Goal: Task Accomplishment & Management: Use online tool/utility

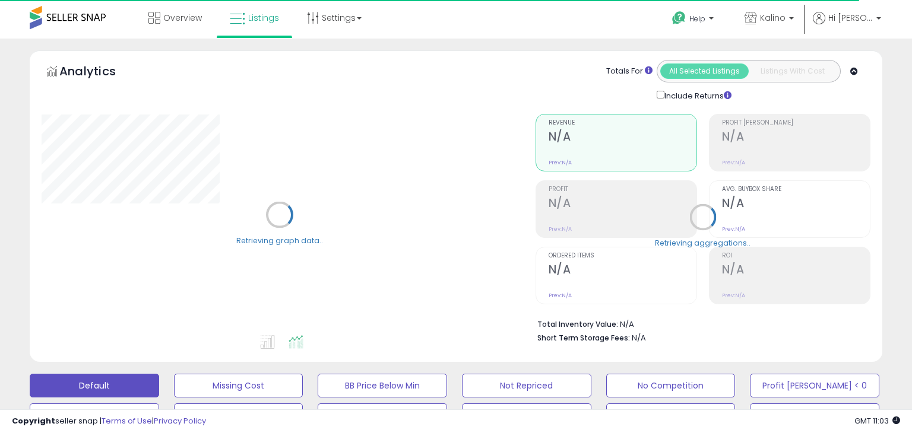
type input "********"
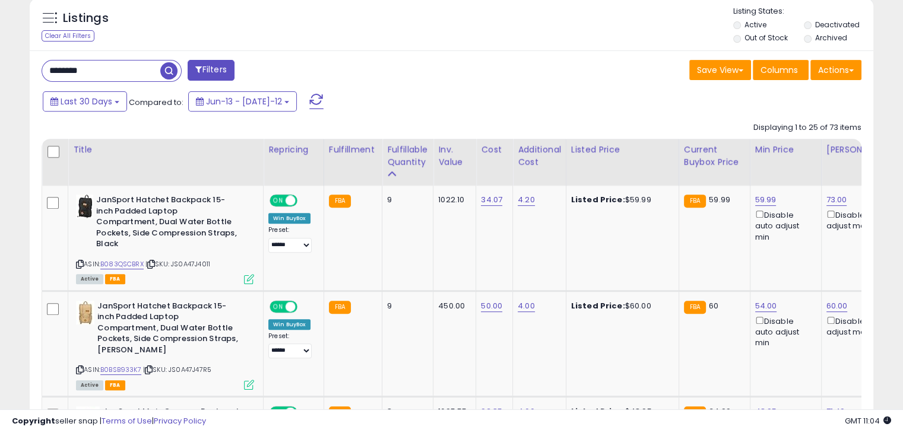
scroll to position [481, 0]
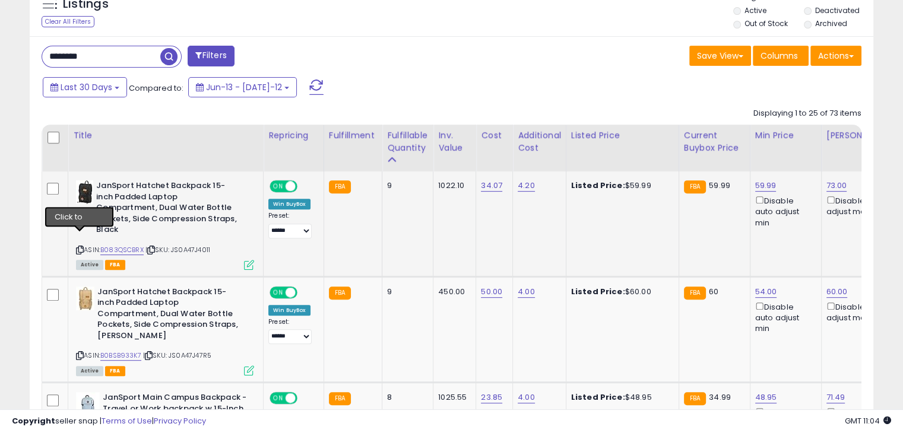
click at [78, 247] on icon at bounding box center [80, 250] width 8 height 7
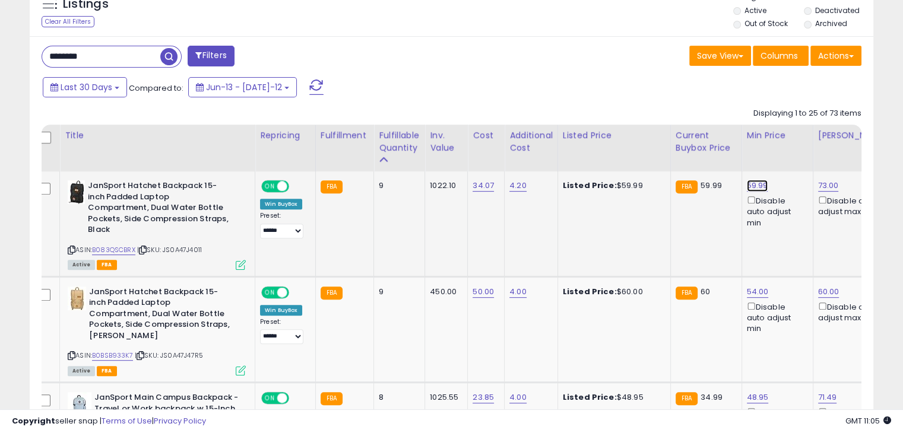
click at [759, 183] on link "59.99" at bounding box center [757, 186] width 21 height 12
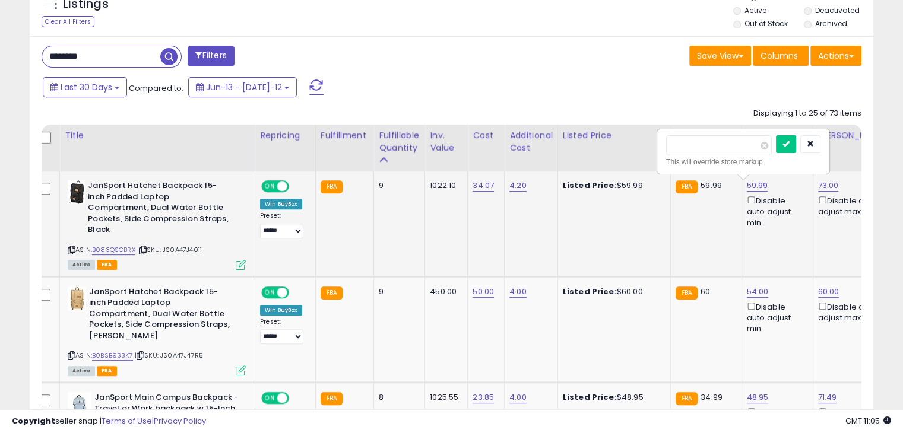
scroll to position [0, 18]
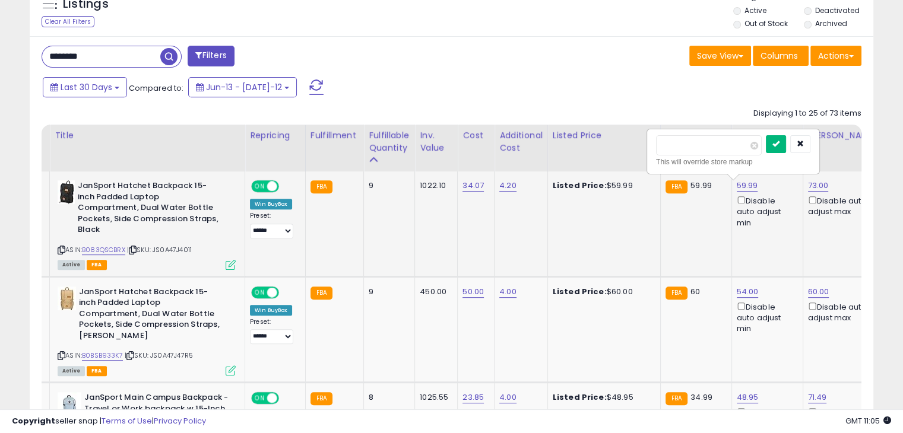
type input "*****"
click at [780, 145] on icon "submit" at bounding box center [775, 143] width 7 height 7
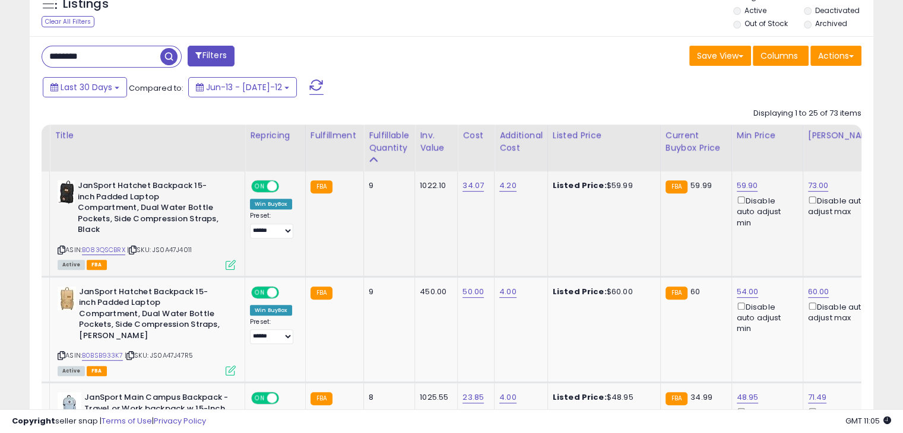
scroll to position [0, 0]
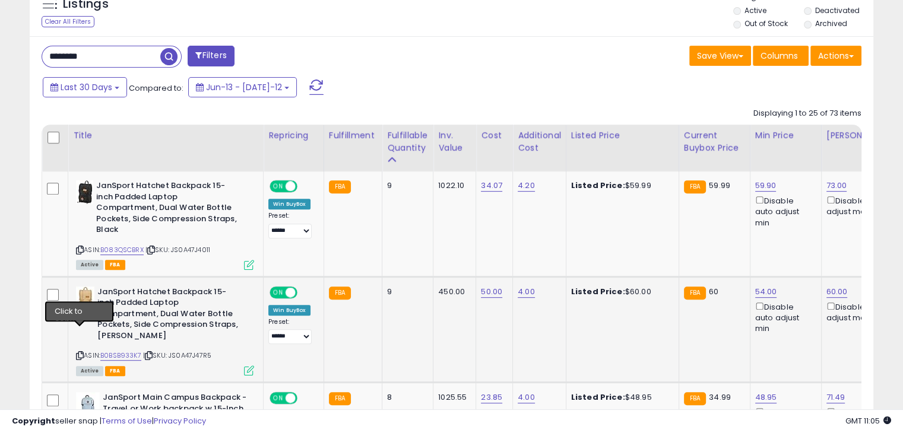
click at [80, 353] on icon at bounding box center [80, 356] width 8 height 7
click at [79, 353] on icon at bounding box center [80, 356] width 8 height 7
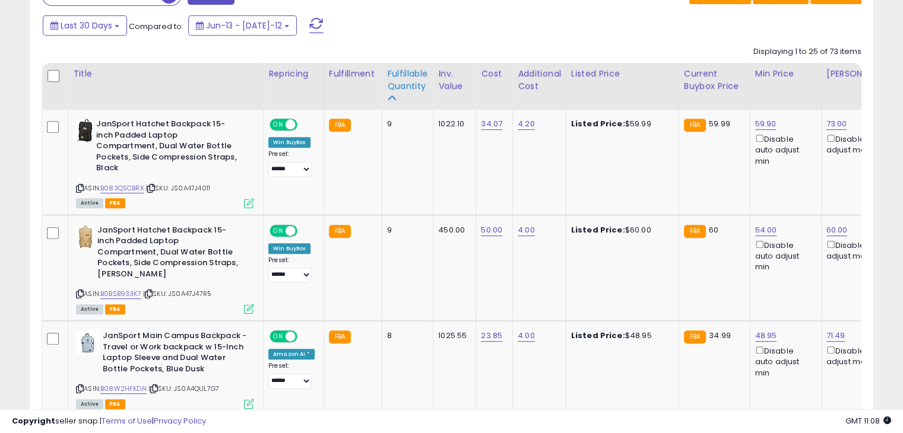
scroll to position [548, 0]
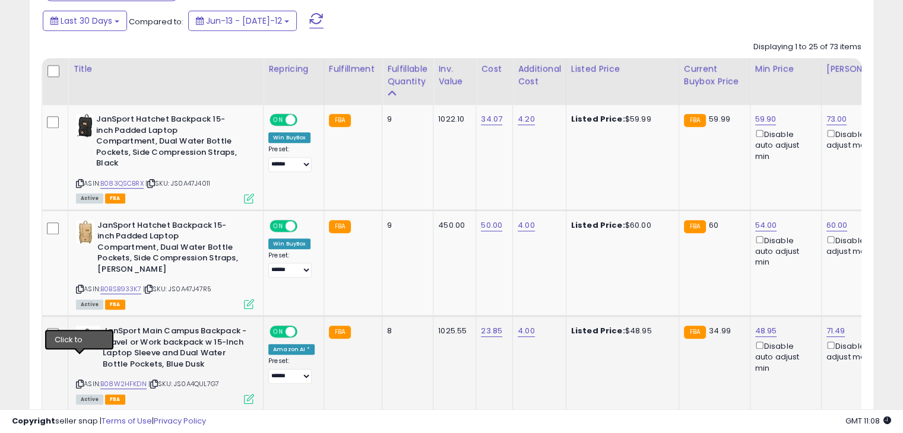
click at [82, 381] on icon at bounding box center [80, 384] width 8 height 7
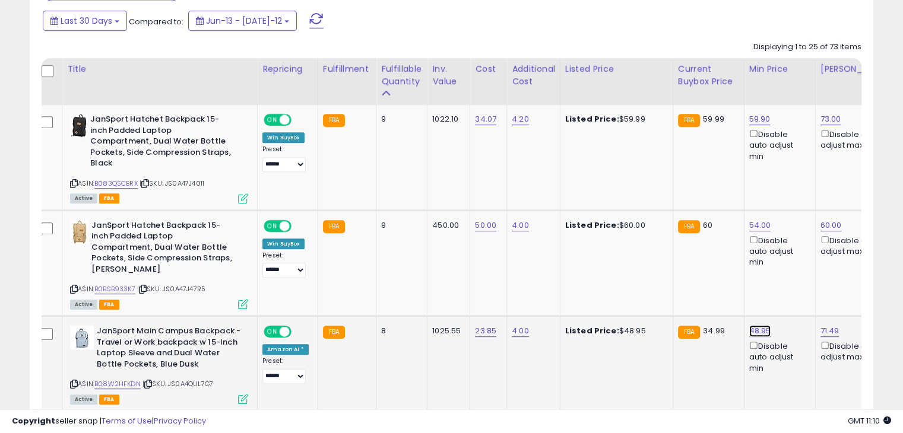
click at [752, 125] on link "48.95" at bounding box center [759, 119] width 21 height 12
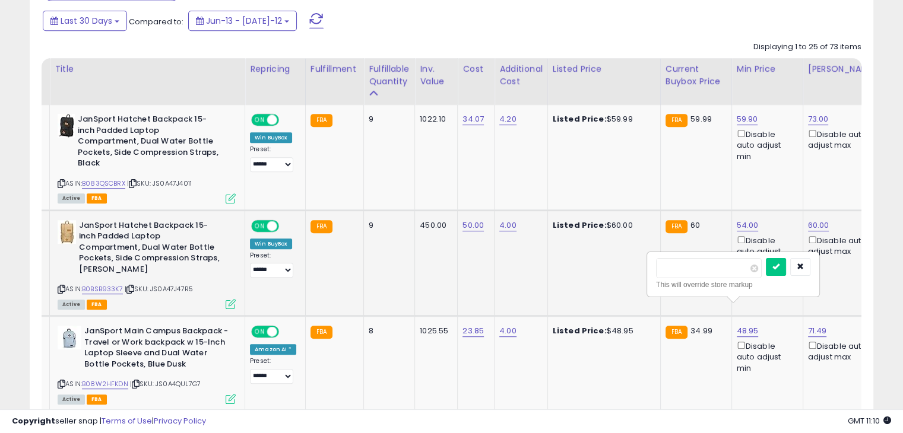
drag, startPoint x: 708, startPoint y: 274, endPoint x: 624, endPoint y: 271, distance: 83.8
type input "*****"
click at [780, 268] on icon "submit" at bounding box center [775, 266] width 7 height 7
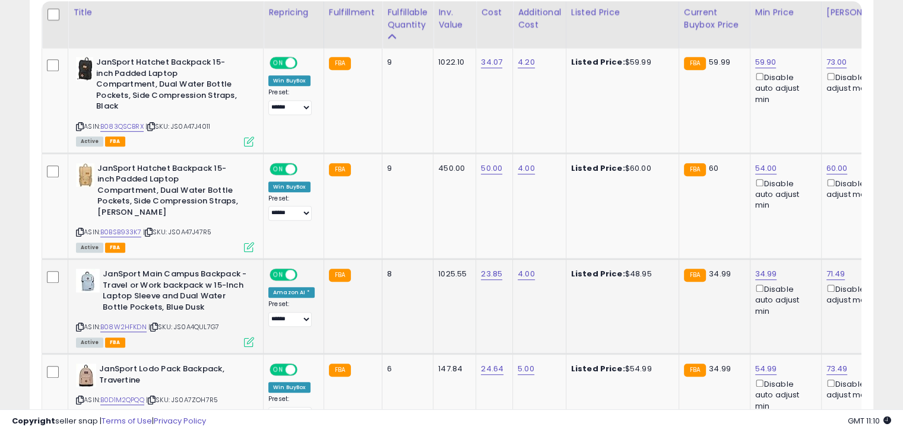
scroll to position [606, 0]
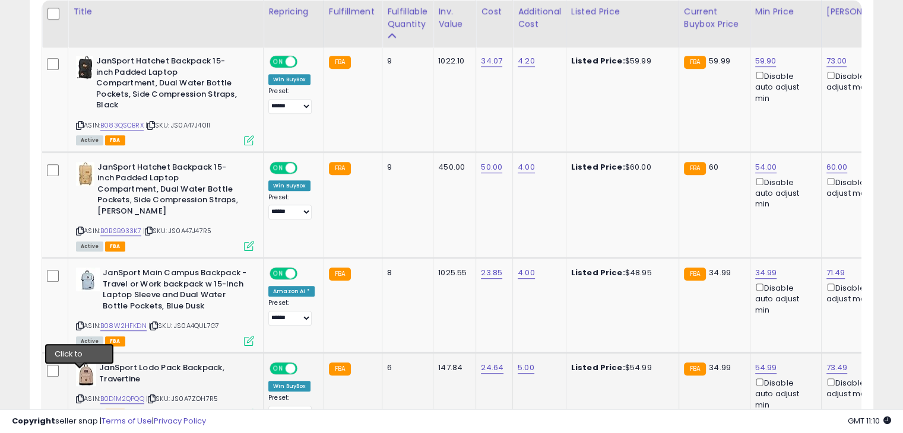
click at [78, 396] on icon at bounding box center [80, 399] width 8 height 7
click at [765, 67] on link "54.99" at bounding box center [765, 61] width 21 height 12
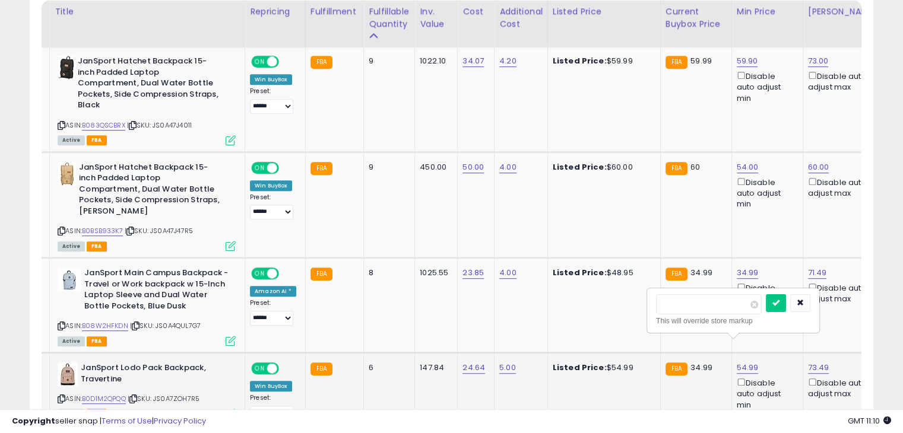
drag, startPoint x: 696, startPoint y: 300, endPoint x: 661, endPoint y: 307, distance: 35.7
click at [661, 307] on input "*****" at bounding box center [709, 304] width 106 height 20
type input "*****"
click at [780, 304] on icon "submit" at bounding box center [775, 302] width 7 height 7
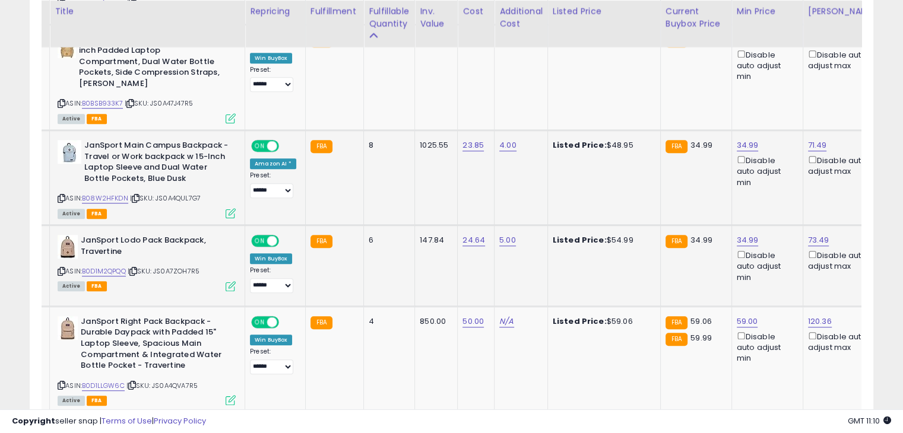
scroll to position [734, 0]
click at [60, 382] on icon at bounding box center [62, 385] width 8 height 7
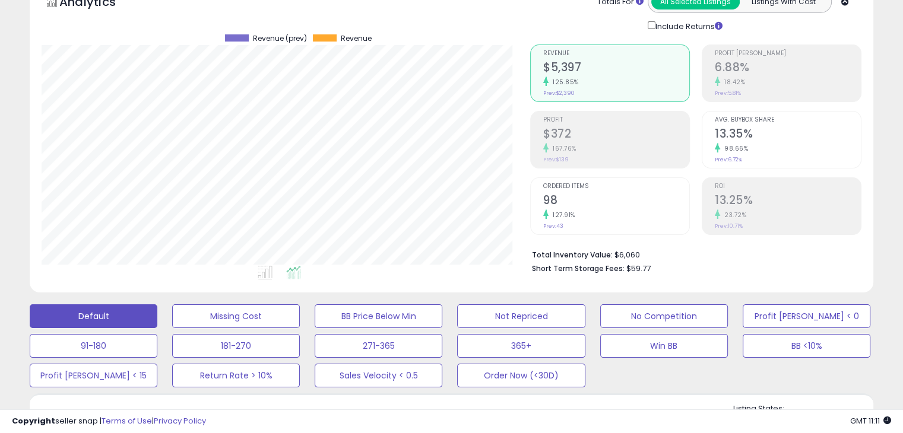
scroll to position [0, 0]
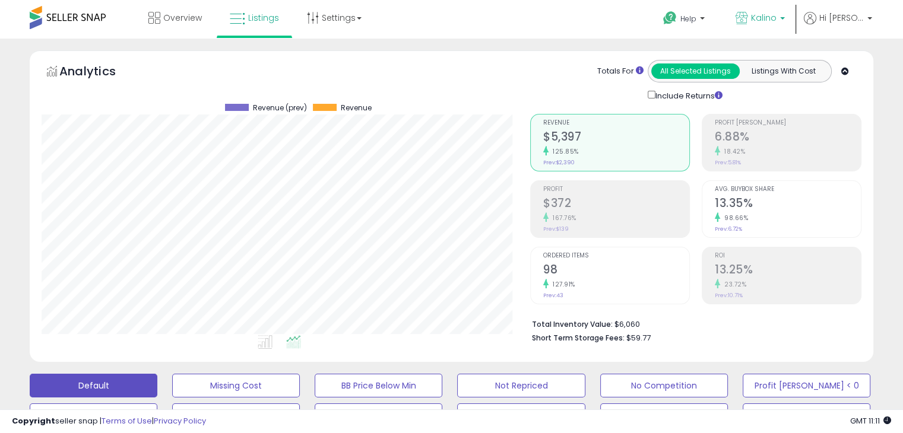
click at [793, 10] on link "Kalino" at bounding box center [760, 19] width 67 height 39
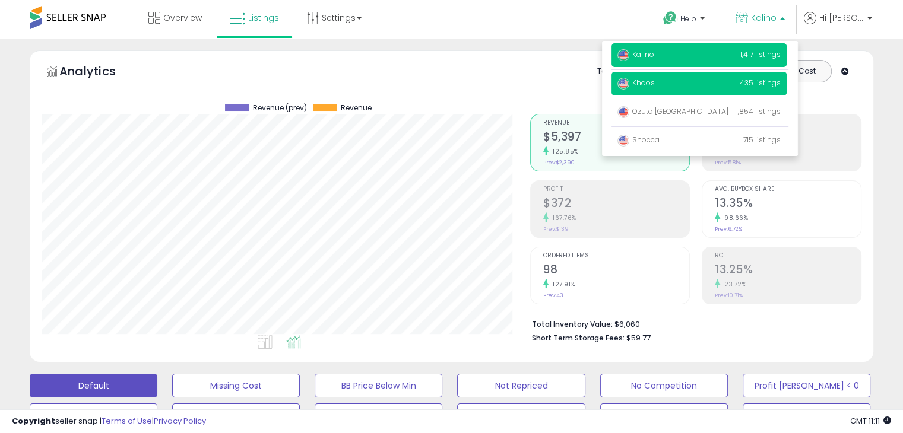
click at [655, 84] on span "Khaos" at bounding box center [635, 83] width 37 height 10
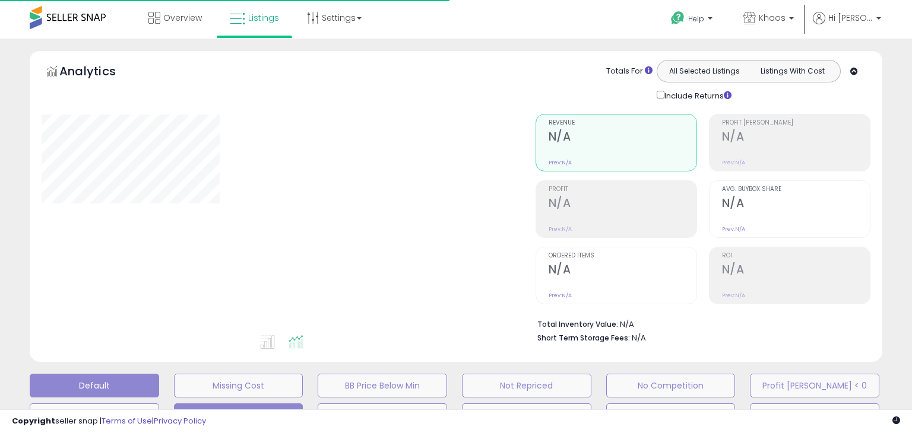
type input "********"
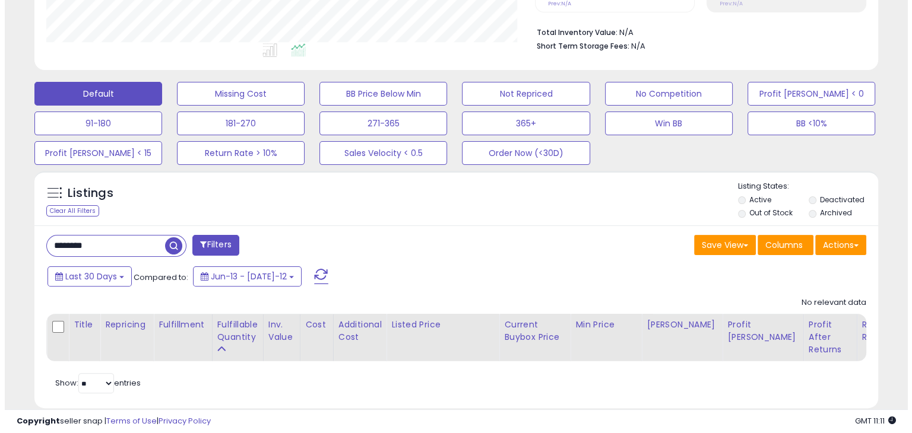
scroll to position [292, 0]
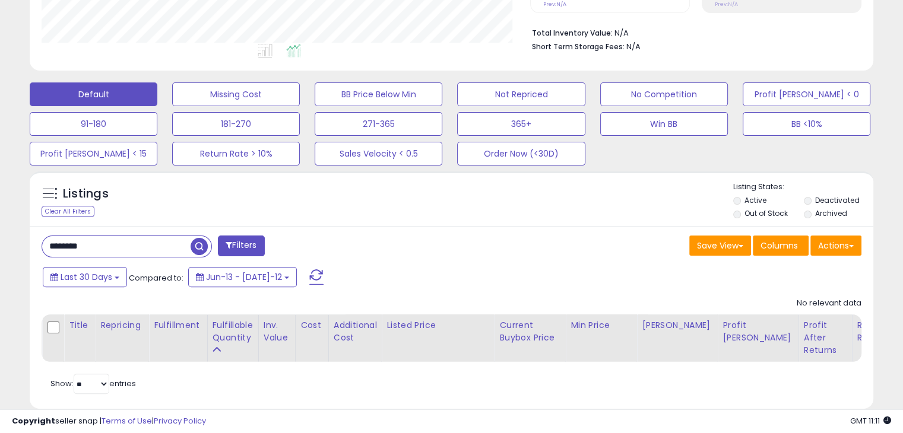
drag, startPoint x: 134, startPoint y: 252, endPoint x: 0, endPoint y: 250, distance: 133.6
click at [0, 250] on div "**********" at bounding box center [451, 100] width 903 height 707
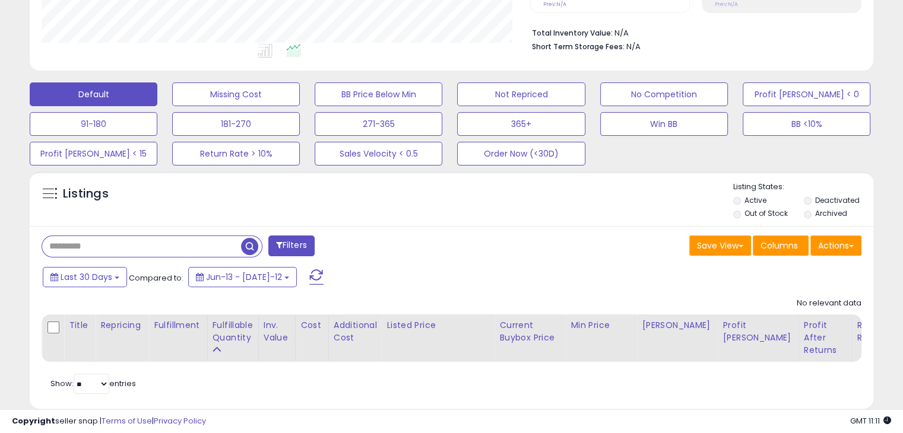
click at [245, 245] on span "button" at bounding box center [249, 246] width 17 height 17
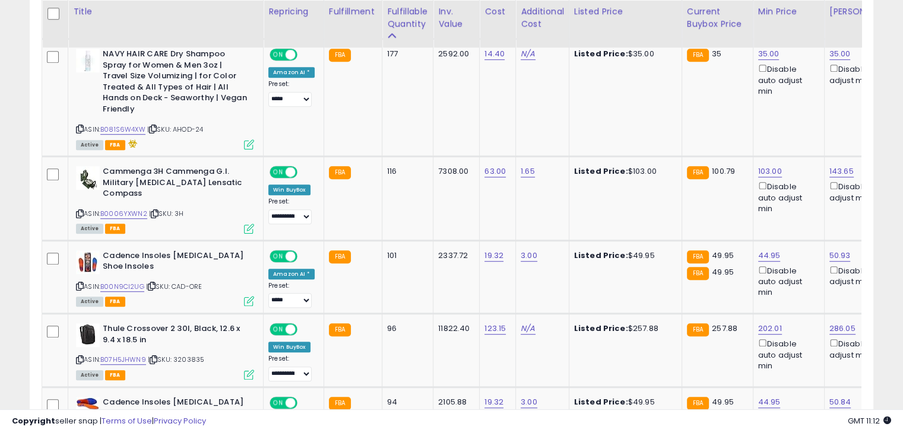
scroll to position [731, 0]
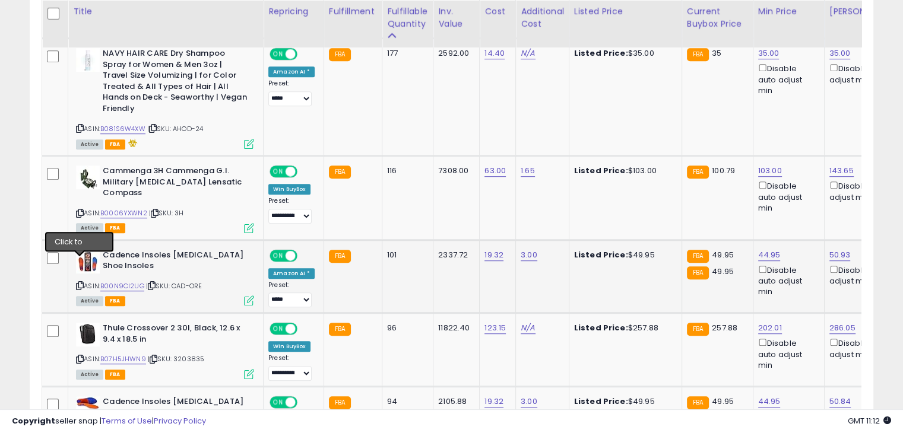
click at [78, 283] on icon at bounding box center [80, 286] width 8 height 7
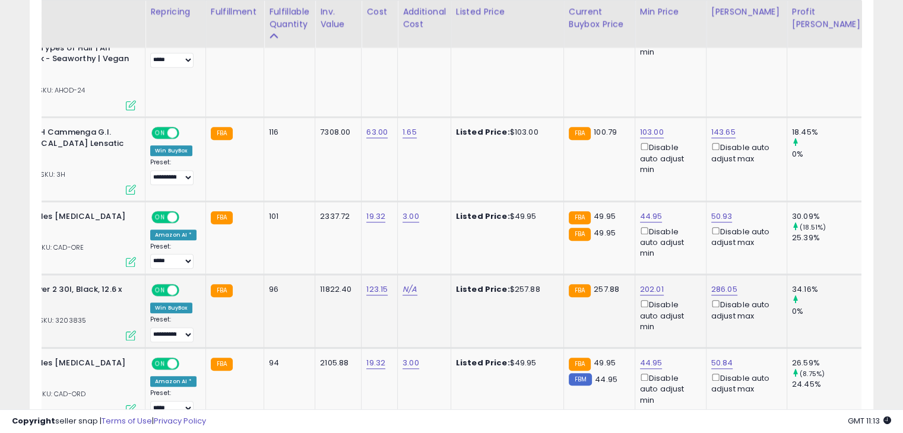
scroll to position [0, 0]
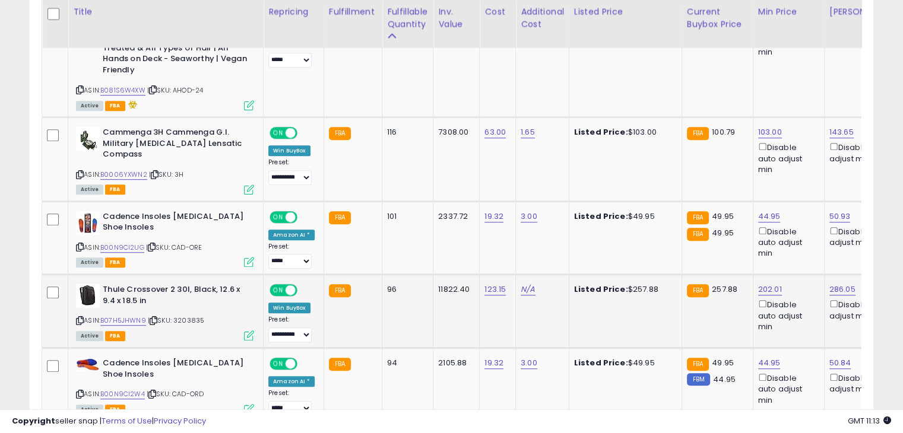
click at [77, 318] on icon at bounding box center [80, 321] width 8 height 7
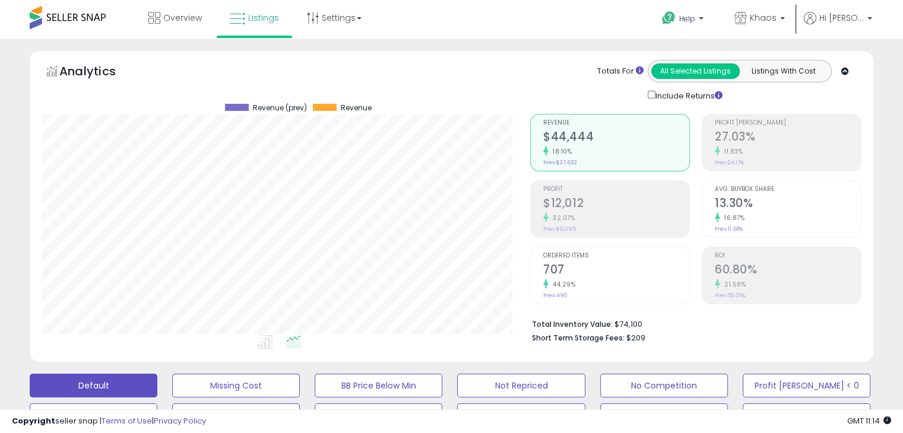
type button "all_selected"
type button "listings_with_cost"
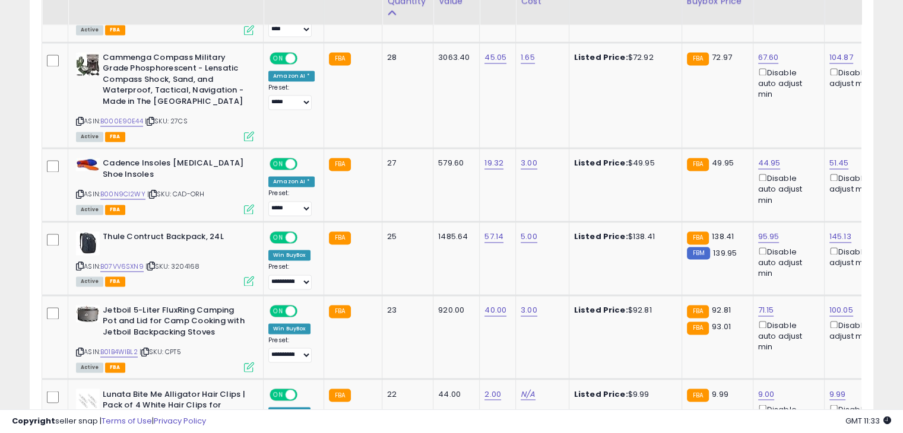
scroll to position [1909, 0]
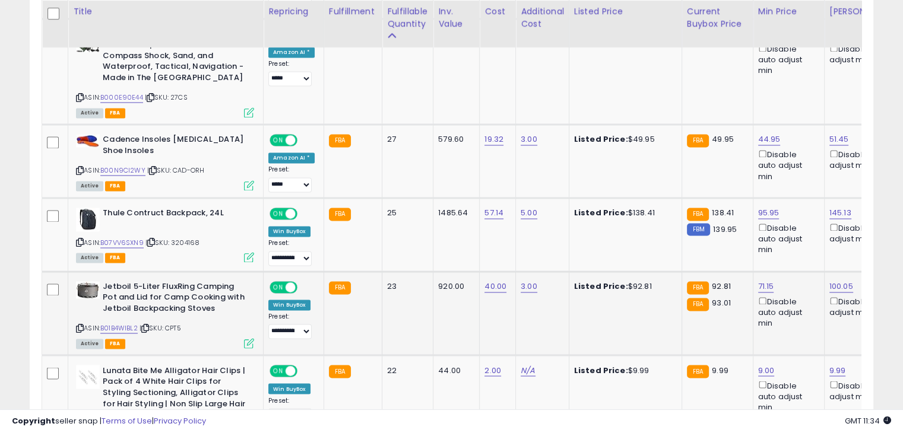
click at [78, 325] on icon at bounding box center [80, 328] width 8 height 7
